Goal: Use online tool/utility: Use online tool/utility

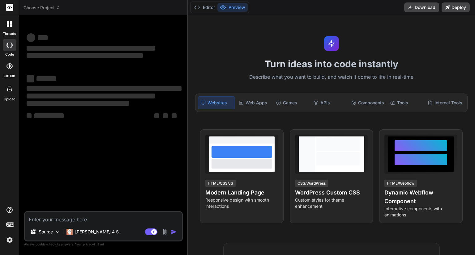
click at [99, 216] on textarea at bounding box center [103, 217] width 157 height 11
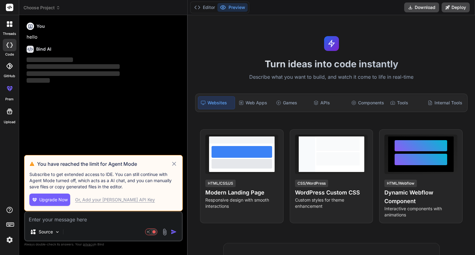
click at [173, 164] on icon at bounding box center [174, 164] width 4 height 4
type textarea "x"
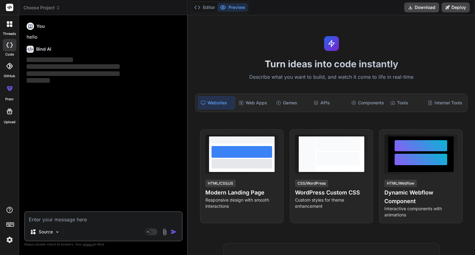
click at [77, 222] on textarea at bounding box center [103, 217] width 157 height 11
paste textarea "Generate new celerio red and black high resolution images for iphone 15"
type textarea "Generate new celerio red and black high resolution images for iphone 15"
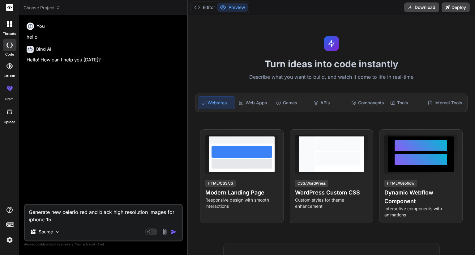
type textarea "x"
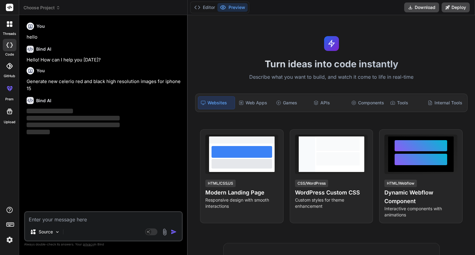
type textarea "x"
